Goal: Participate in discussion: Engage in conversation with other users on a specific topic

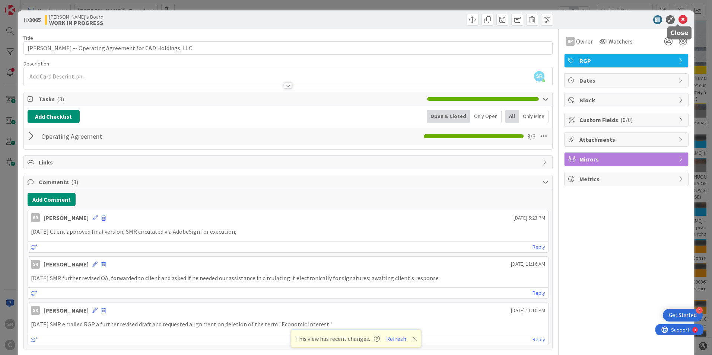
click at [678, 18] on icon at bounding box center [682, 19] width 9 height 9
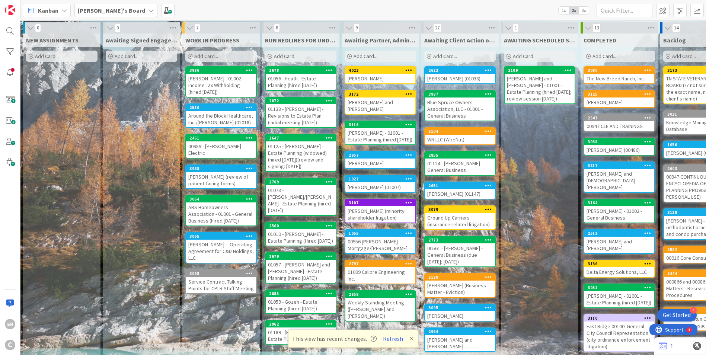
click at [357, 77] on div "[PERSON_NAME]" at bounding box center [380, 79] width 70 height 10
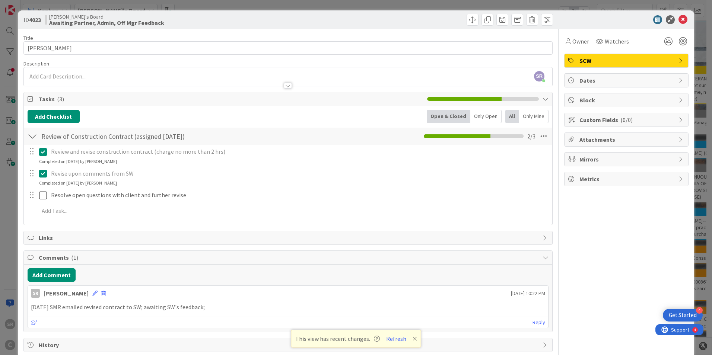
drag, startPoint x: 705, startPoint y: 117, endPoint x: 705, endPoint y: 125, distance: 8.2
click at [705, 125] on div "ID 4023 Serena's Board Awaiting Partner, Admin, Off Mgr Feedback Title 17 / 128…" at bounding box center [356, 177] width 712 height 355
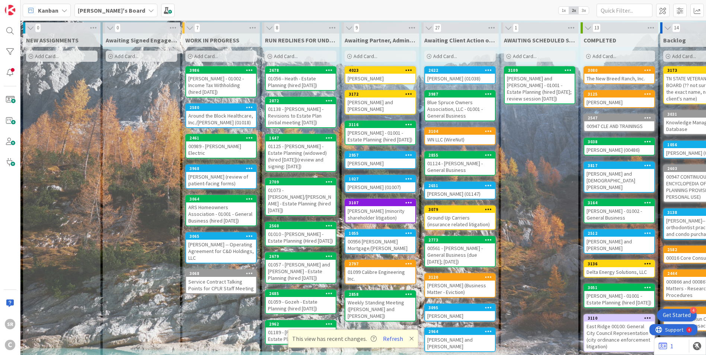
click at [366, 77] on div "[PERSON_NAME]" at bounding box center [380, 79] width 70 height 10
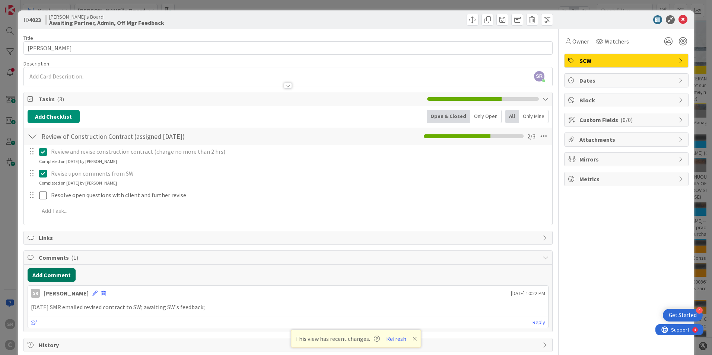
click at [44, 277] on button "Add Comment" at bounding box center [52, 274] width 48 height 13
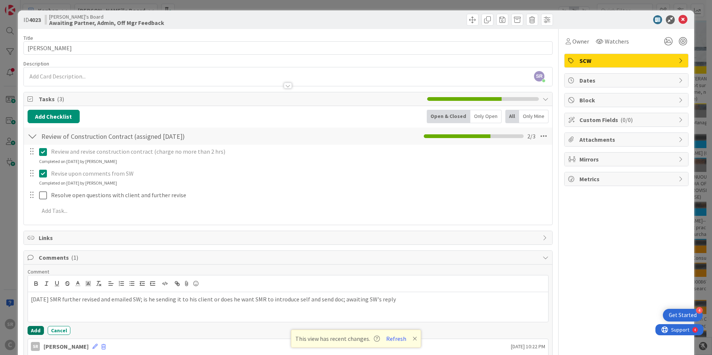
click at [32, 330] on button "Add" at bounding box center [36, 330] width 16 height 9
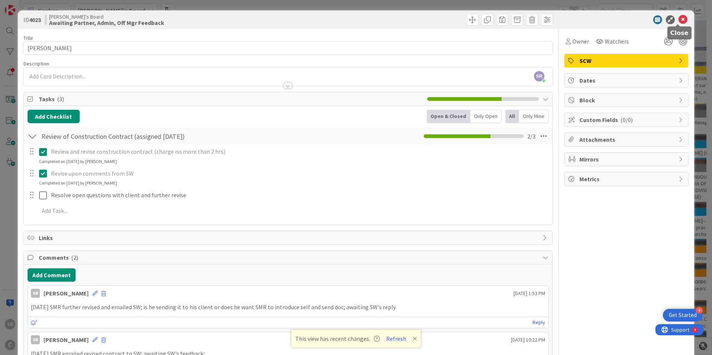
click at [678, 20] on icon at bounding box center [682, 19] width 9 height 9
